Goal: Task Accomplishment & Management: Use online tool/utility

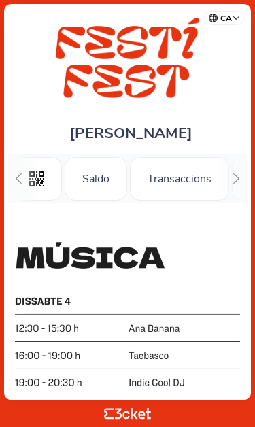
scroll to position [0, 133]
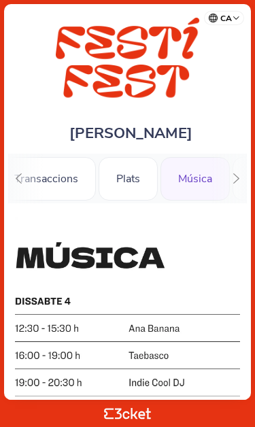
click at [49, 186] on div "Transaccions" at bounding box center [46, 179] width 99 height 44
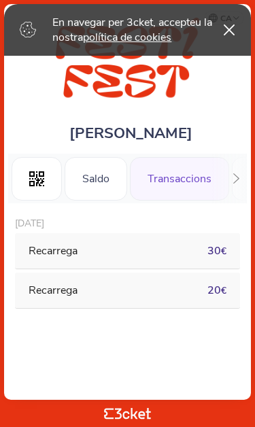
click at [229, 33] on icon at bounding box center [229, 29] width 11 height 11
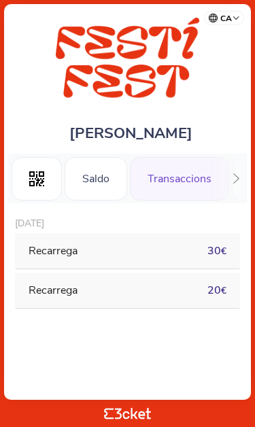
click at [97, 179] on div "Saldo" at bounding box center [96, 179] width 63 height 44
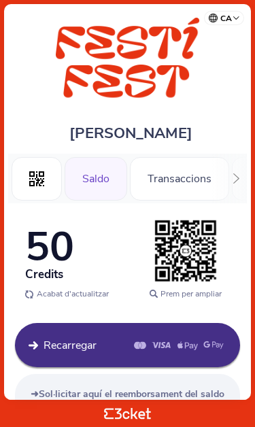
click at [39, 180] on icon at bounding box center [36, 178] width 15 height 15
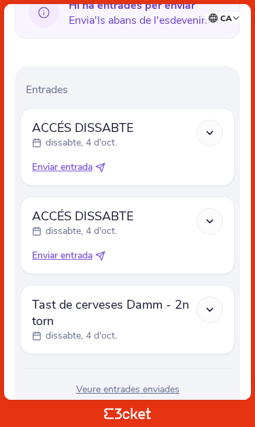
scroll to position [388, 0]
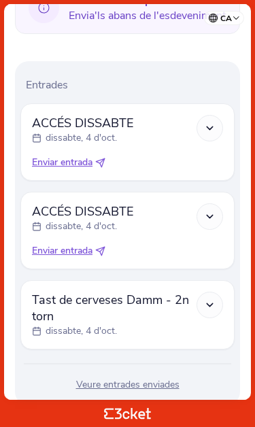
click at [86, 166] on span "Enviar entrada" at bounding box center [62, 163] width 61 height 14
select select "34"
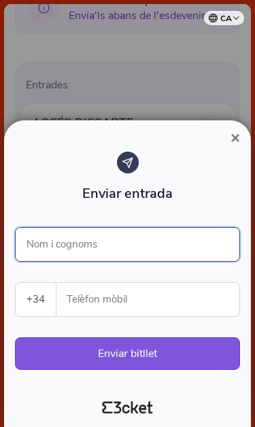
click at [163, 249] on input "Nom i cognoms" at bounding box center [127, 244] width 225 height 35
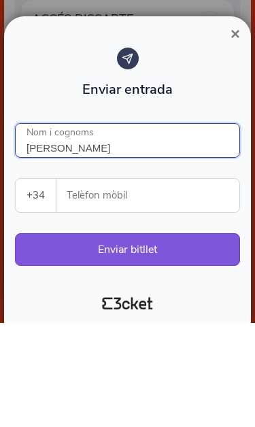
type input "[PERSON_NAME]"
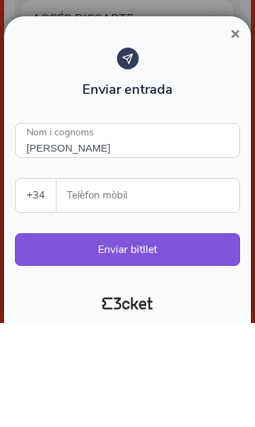
click at [190, 283] on input "Telèfon mòbil" at bounding box center [153, 299] width 172 height 33
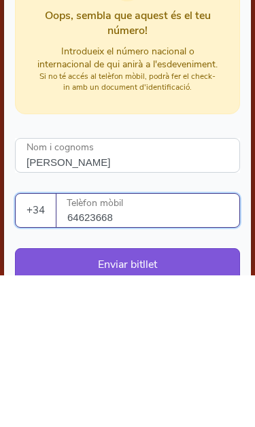
scroll to position [0, 0]
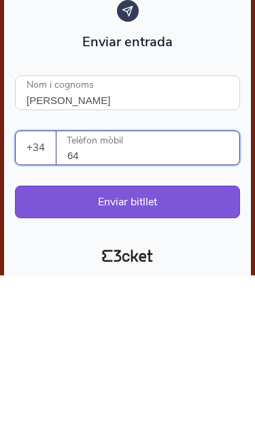
type input "6"
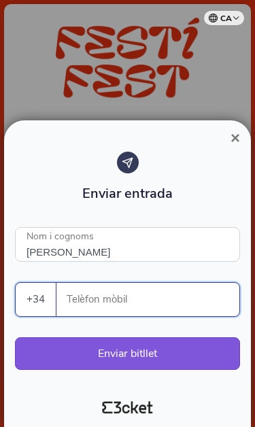
click at [235, 138] on span "×" at bounding box center [236, 138] width 10 height 18
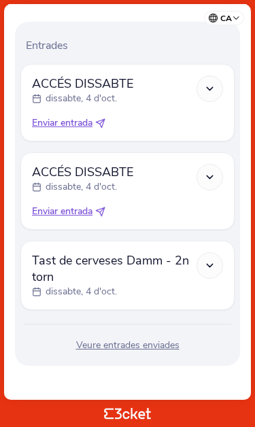
scroll to position [435, 0]
click at [209, 273] on div at bounding box center [210, 265] width 27 height 27
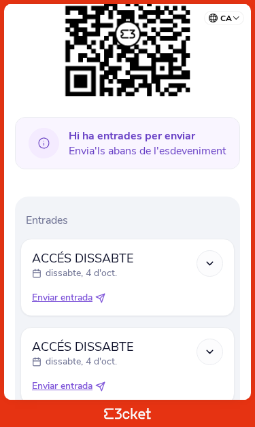
scroll to position [241, 0]
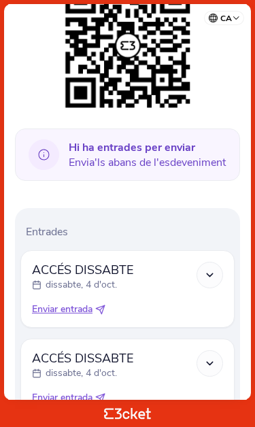
click at [176, 156] on span "Hi ha entrades per enviar Envia'ls abans de l'esdeveniment" at bounding box center [147, 155] width 157 height 30
click at [54, 143] on icon at bounding box center [44, 154] width 36 height 31
click at [152, 169] on span "Hi ha entrades per enviar Envia'ls abans de l'esdeveniment" at bounding box center [147, 155] width 157 height 30
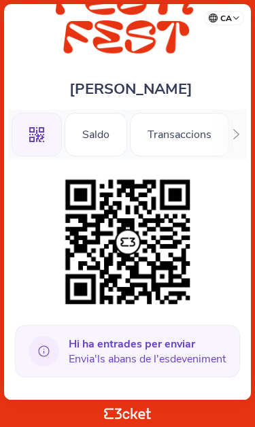
scroll to position [48, 0]
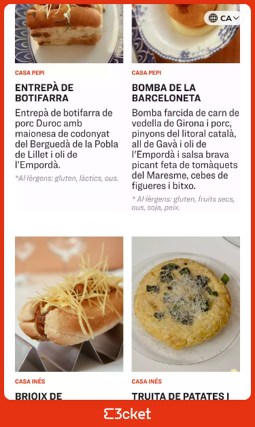
scroll to position [367, 0]
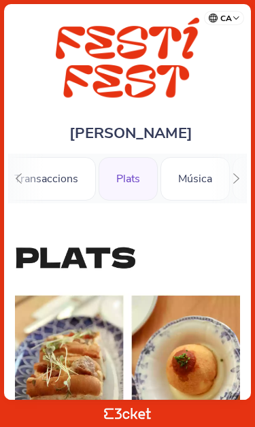
click at [194, 188] on div "Música" at bounding box center [194, 179] width 69 height 44
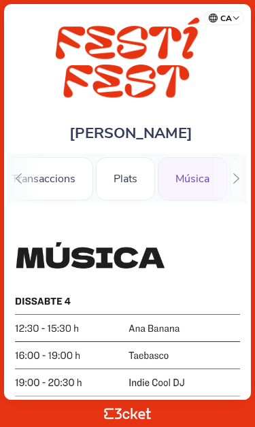
click at [61, 173] on div "Transaccions" at bounding box center [43, 179] width 99 height 44
click at [55, 188] on div "Transaccions" at bounding box center [43, 179] width 99 height 44
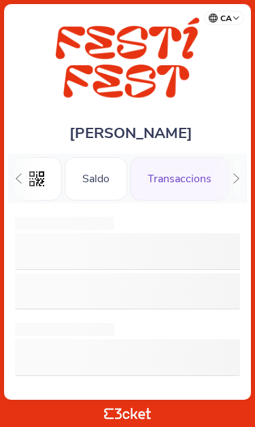
scroll to position [0, 53]
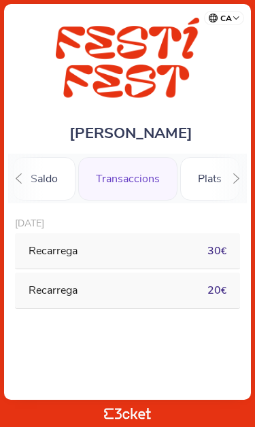
click at [29, 181] on div at bounding box center [18, 179] width 21 height 50
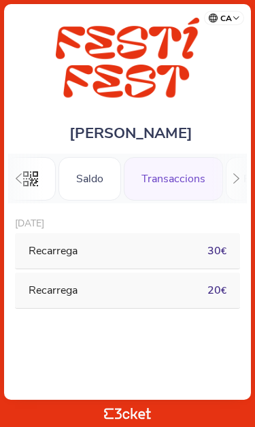
scroll to position [0, 0]
click at [25, 173] on div ".st0{fill-rule:evenodd;clip-rule:evenodd;}" at bounding box center [37, 179] width 50 height 44
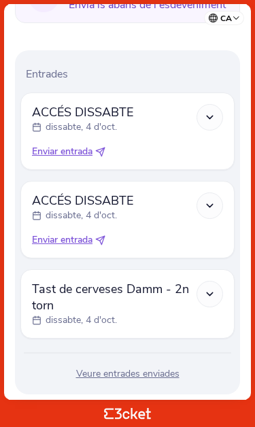
scroll to position [392, 0]
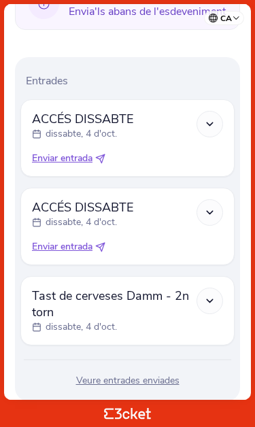
click at [85, 159] on span "Enviar entrada" at bounding box center [62, 159] width 61 height 14
select select "34"
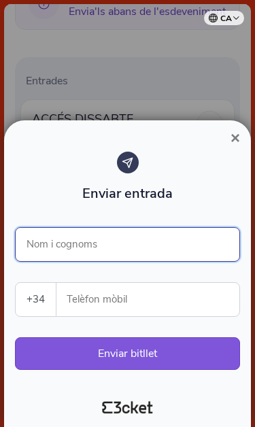
click at [154, 239] on input "Nom i cognoms" at bounding box center [127, 244] width 225 height 35
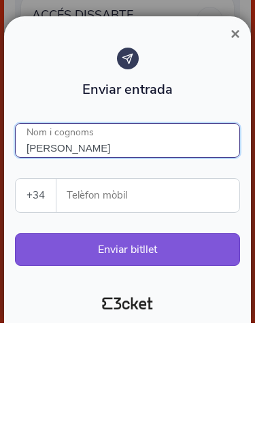
type input "[PERSON_NAME]"
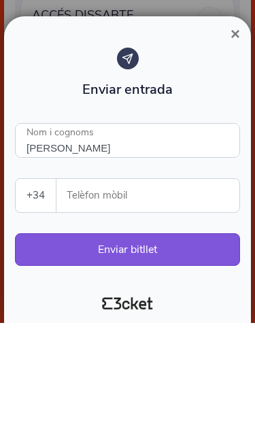
click at [180, 283] on input "Telèfon mòbil" at bounding box center [153, 299] width 172 height 33
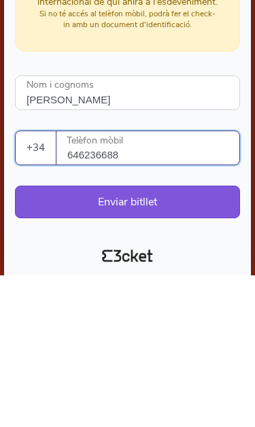
scroll to position [95, 0]
type input "646236688"
click at [146, 337] on button "Enviar bitllet" at bounding box center [127, 353] width 225 height 33
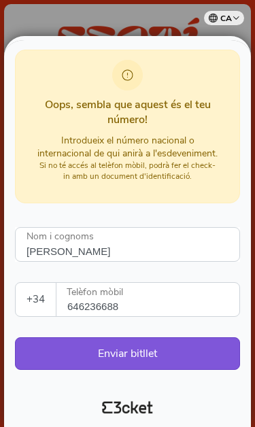
scroll to position [0, 0]
